Goal: Task Accomplishment & Management: Use online tool/utility

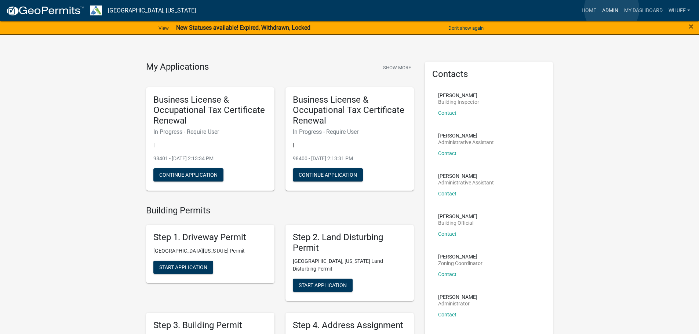
click at [611, 9] on link "Admin" at bounding box center [610, 11] width 22 height 14
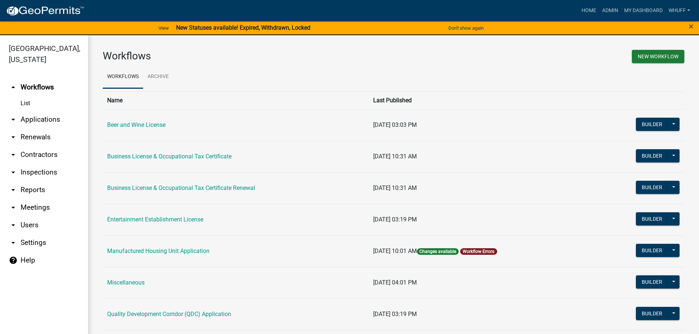
click at [52, 111] on link "arrow_drop_down Applications" at bounding box center [44, 120] width 88 height 18
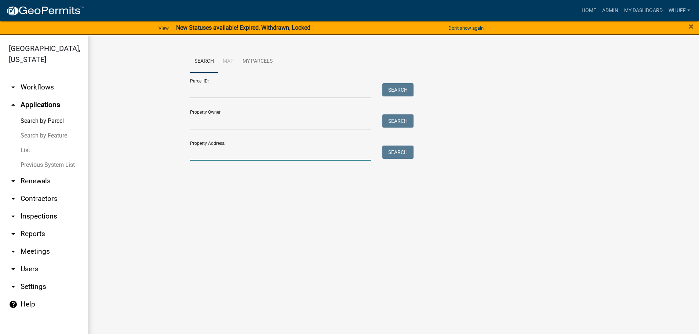
click at [219, 154] on input "Property Address:" at bounding box center [281, 153] width 182 height 15
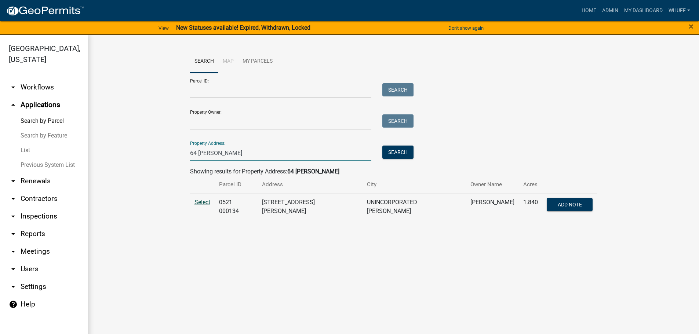
type input "64 [PERSON_NAME]"
click at [200, 201] on span "Select" at bounding box center [202, 202] width 16 height 7
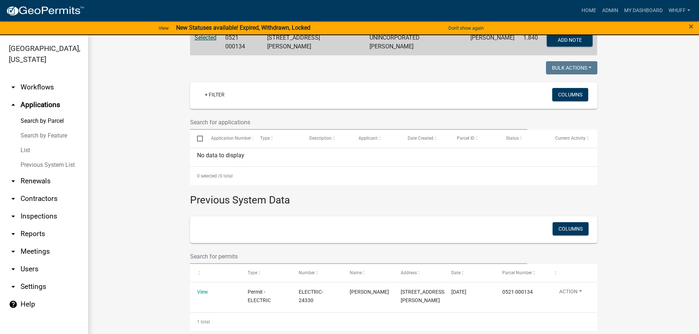
scroll to position [165, 0]
